Goal: Transaction & Acquisition: Purchase product/service

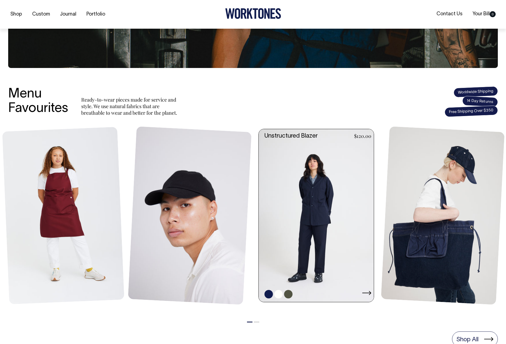
scroll to position [147, 0]
click at [312, 189] on link at bounding box center [318, 215] width 118 height 173
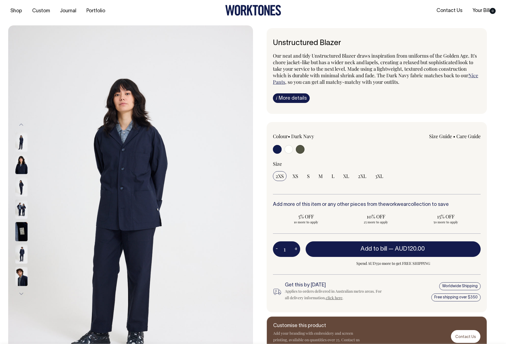
scroll to position [4, 0]
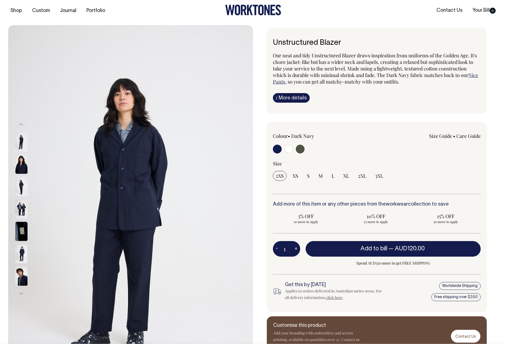
click at [20, 208] on img at bounding box center [21, 208] width 12 height 19
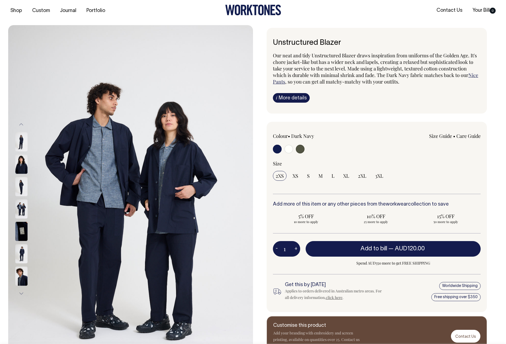
click at [22, 208] on img at bounding box center [21, 208] width 12 height 19
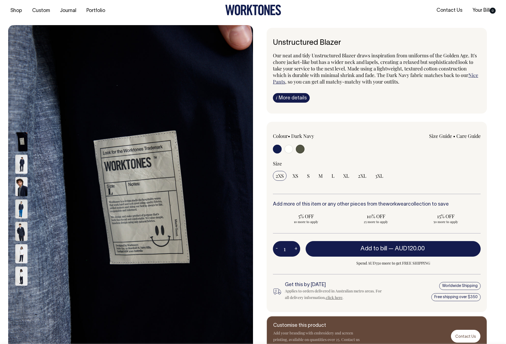
click at [21, 190] on img at bounding box center [21, 186] width 12 height 19
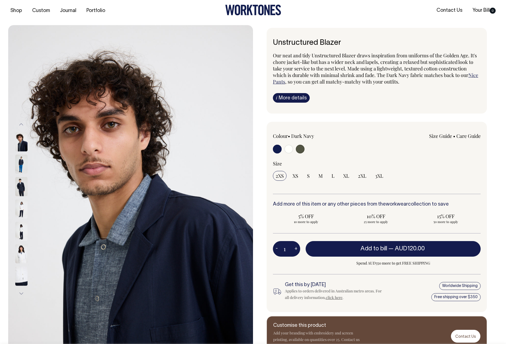
click at [24, 141] on img at bounding box center [21, 141] width 12 height 19
click at [23, 125] on button "Previous" at bounding box center [21, 124] width 8 height 12
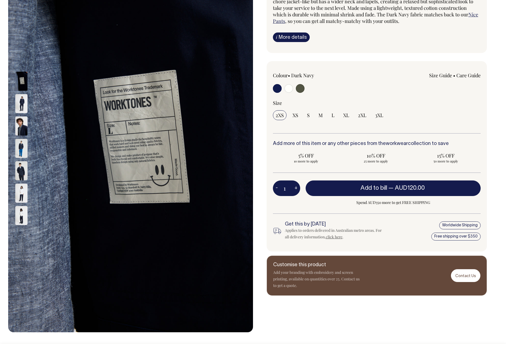
click at [303, 85] on label at bounding box center [300, 89] width 9 height 10
click at [303, 85] on input "radio" at bounding box center [300, 88] width 9 height 9
radio input "true"
select select "Olive"
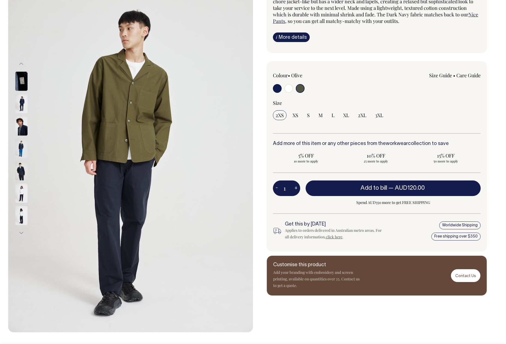
scroll to position [64, 0]
click at [302, 87] on input "radio" at bounding box center [300, 88] width 9 height 9
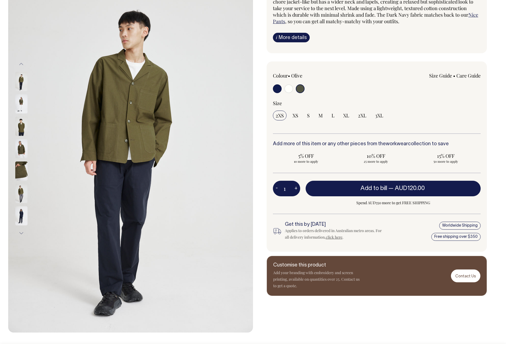
click at [288, 86] on input "radio" at bounding box center [288, 88] width 9 height 9
radio input "true"
select select "Off-White"
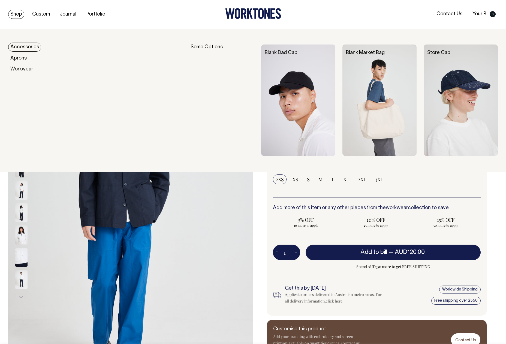
click at [23, 48] on link "Accessories" at bounding box center [24, 47] width 33 height 9
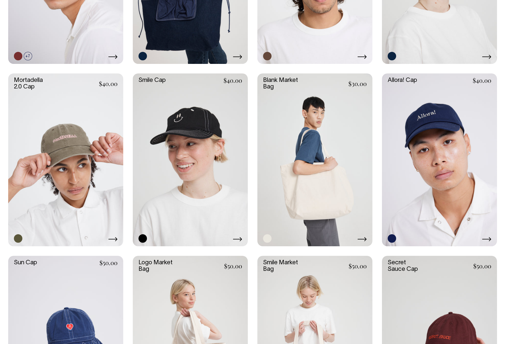
scroll to position [321, 0]
click at [222, 161] on link at bounding box center [190, 160] width 115 height 173
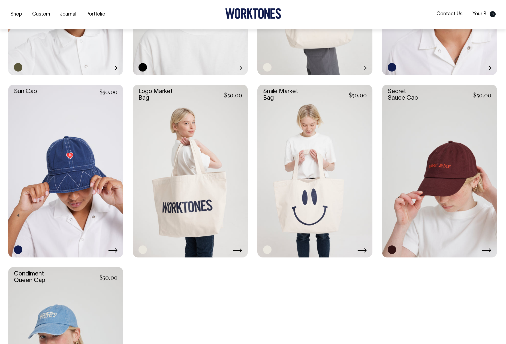
click at [196, 143] on link at bounding box center [190, 171] width 115 height 173
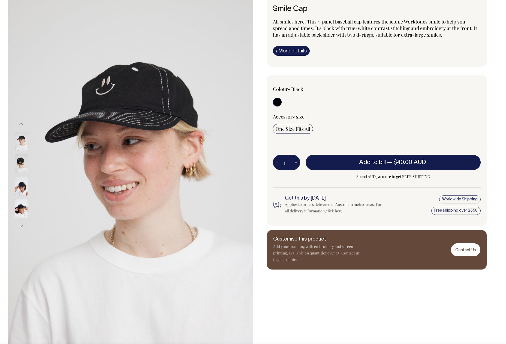
scroll to position [38, 0]
click at [23, 191] on img at bounding box center [21, 185] width 12 height 19
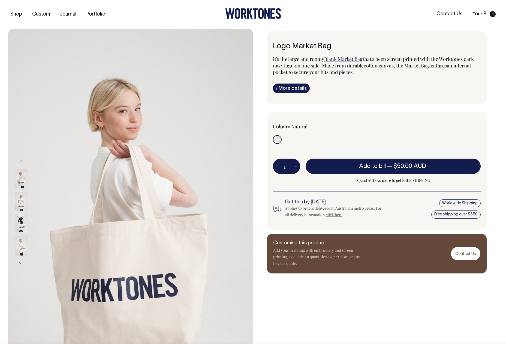
click at [17, 203] on img at bounding box center [21, 200] width 12 height 19
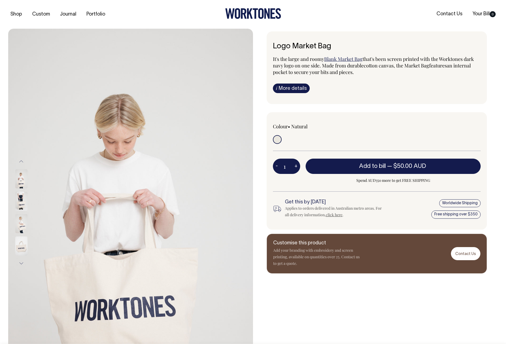
click at [22, 223] on img at bounding box center [21, 223] width 12 height 19
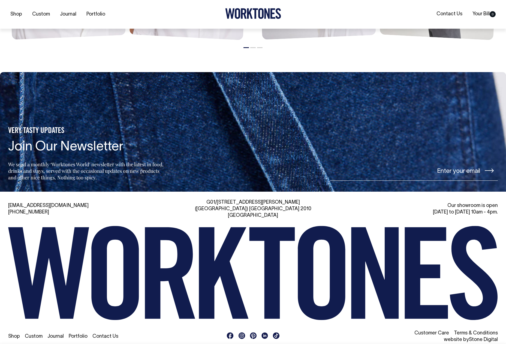
scroll to position [606, 0]
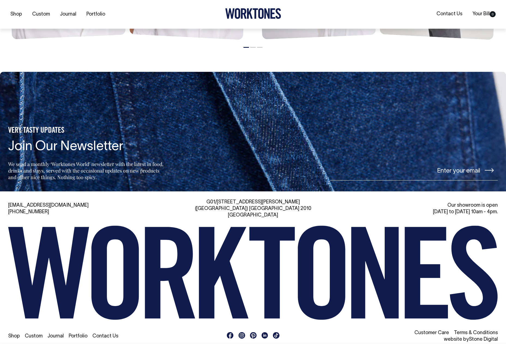
click at [243, 332] on rect at bounding box center [242, 335] width 7 height 7
